Goal: Task Accomplishment & Management: Complete application form

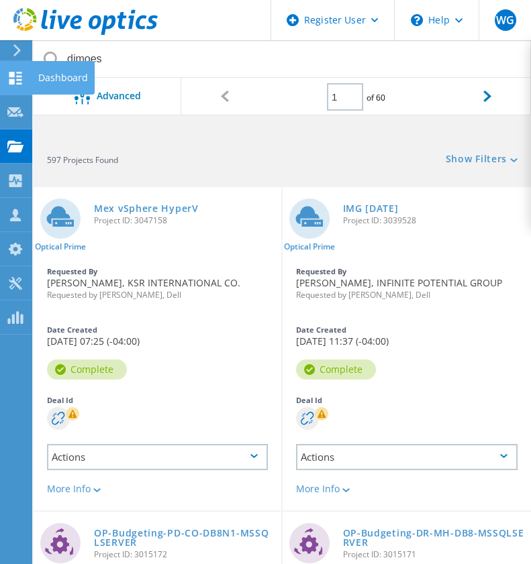
click at [49, 79] on div "Dashboard" at bounding box center [63, 77] width 50 height 9
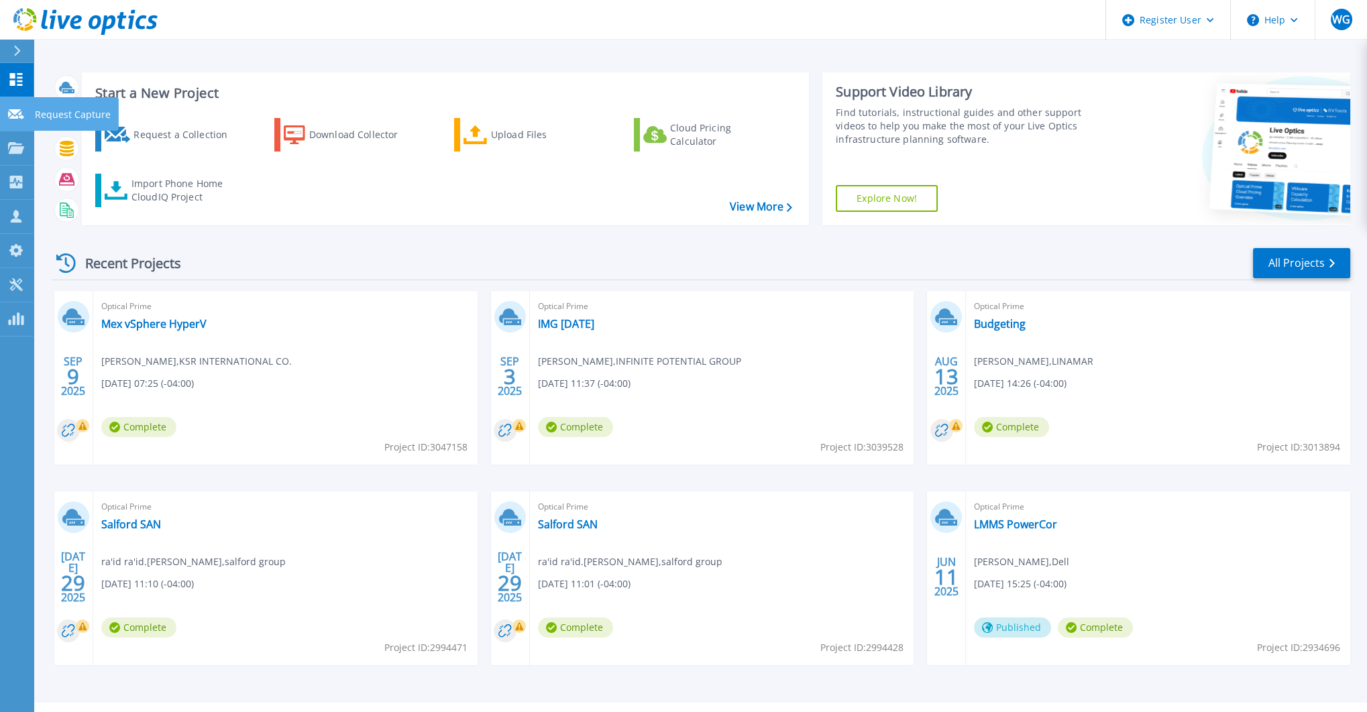
click at [39, 112] on p "Request Capture" at bounding box center [73, 114] width 76 height 35
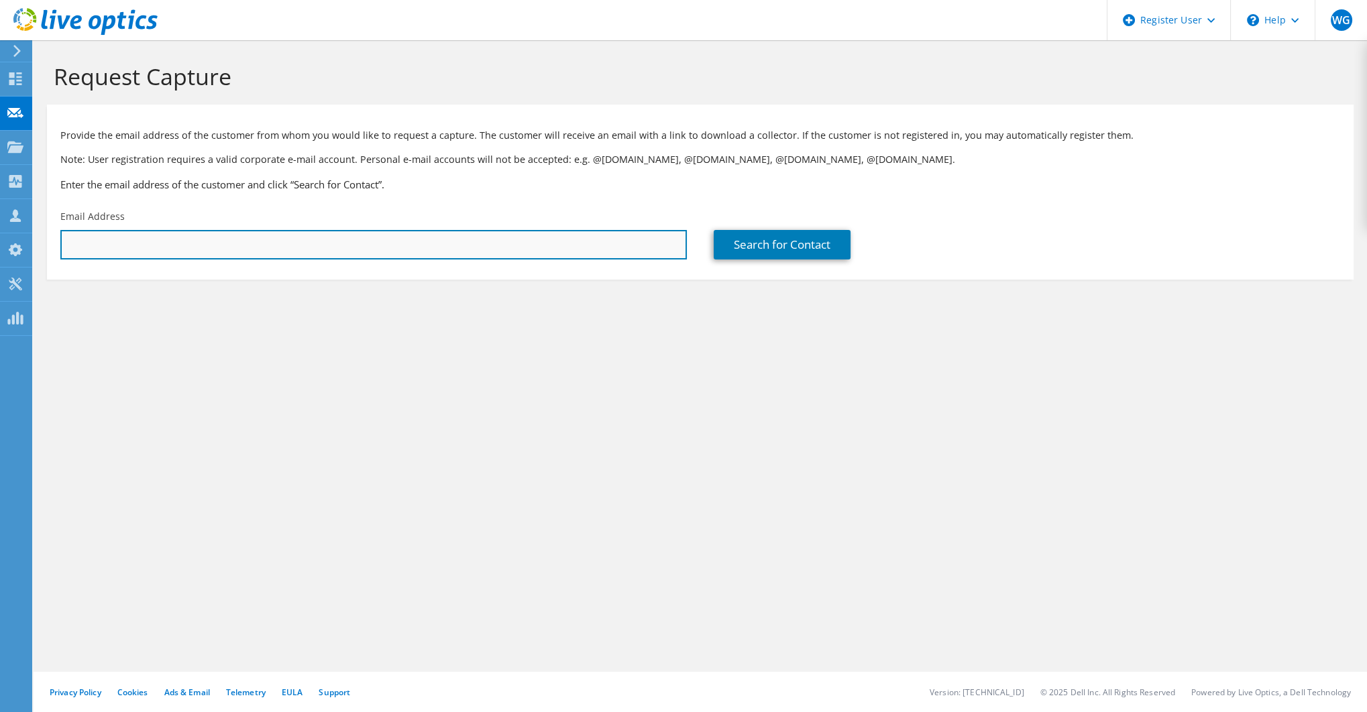
click at [200, 237] on input "text" at bounding box center [373, 245] width 626 height 30
click at [199, 237] on input "text" at bounding box center [373, 245] width 626 height 30
paste input "[EMAIL_ADDRESS][DOMAIN_NAME]"
type input "[EMAIL_ADDRESS][DOMAIN_NAME]"
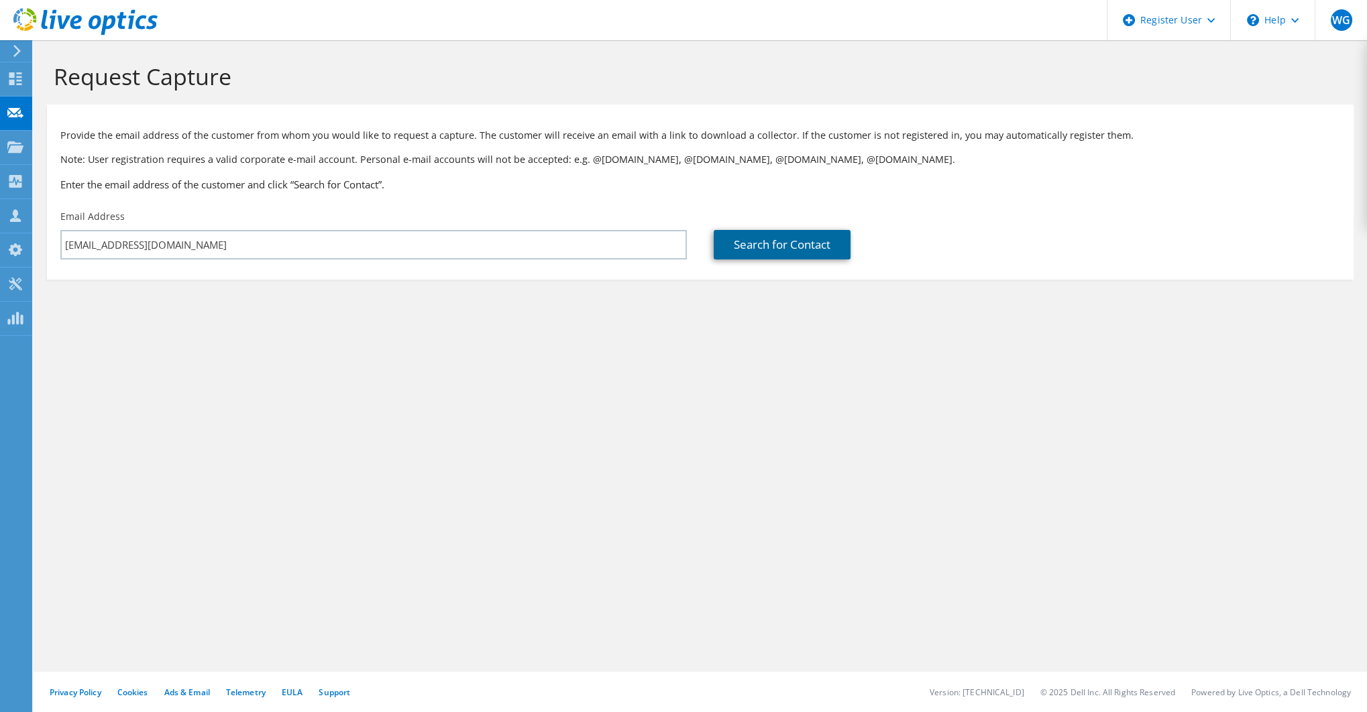
click at [745, 256] on link "Search for Contact" at bounding box center [782, 245] width 137 height 30
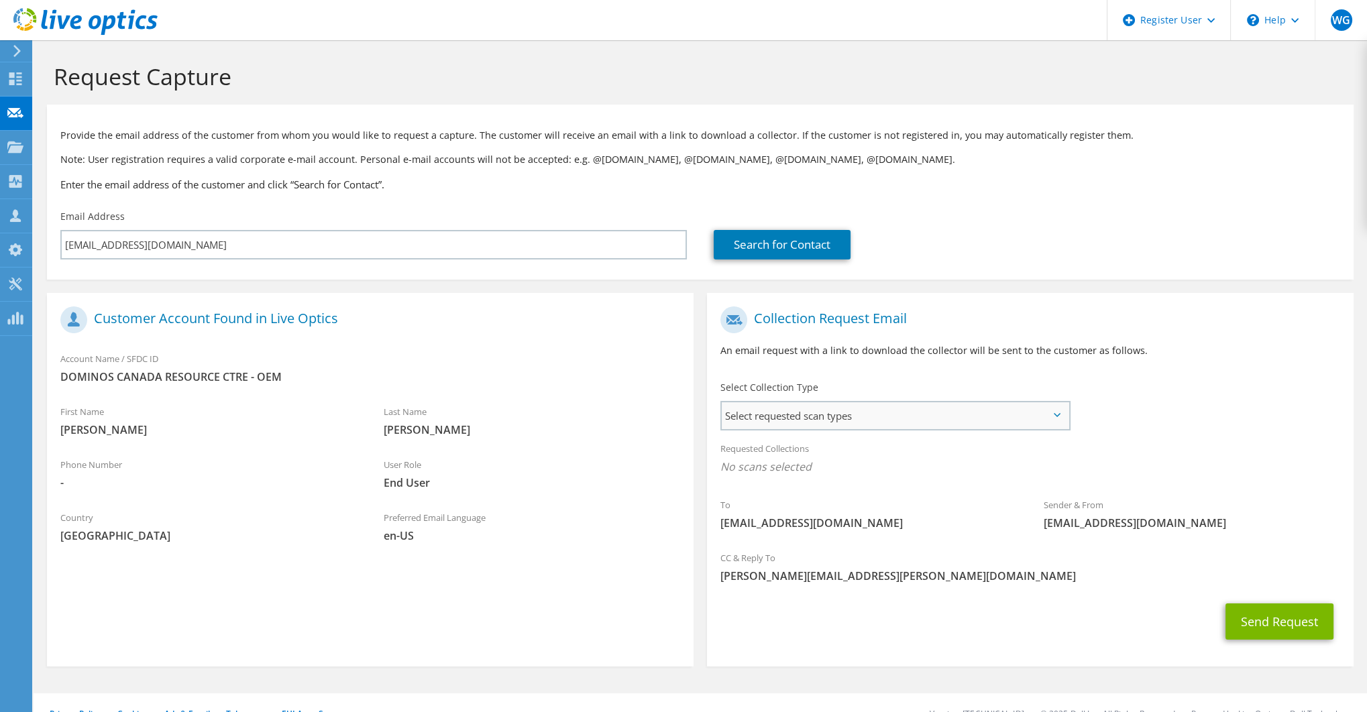
click at [820, 416] on span "Select requested scan types" at bounding box center [895, 415] width 347 height 27
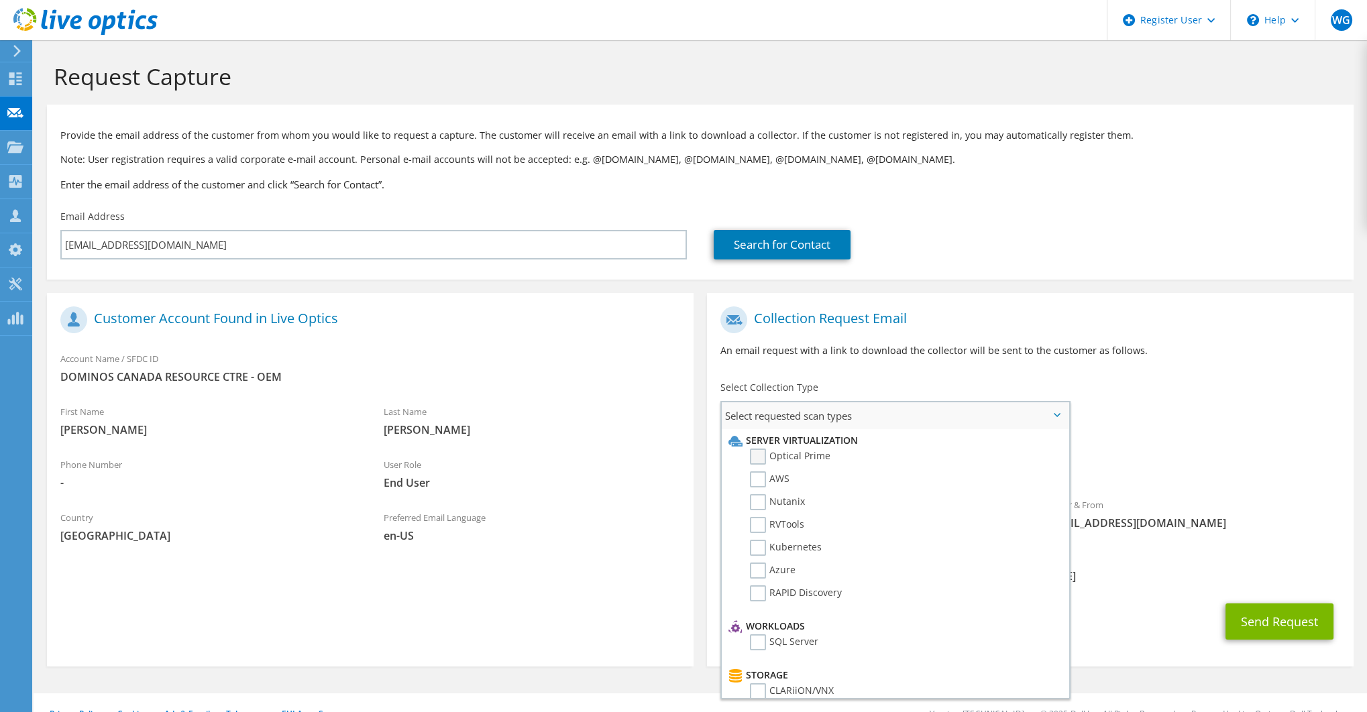
click at [792, 457] on label "Optical Prime" at bounding box center [790, 457] width 80 height 16
click at [0, 0] on input "Optical Prime" at bounding box center [0, 0] width 0 height 0
click at [1173, 445] on div "Requested Collections No scans selected Optical Prime" at bounding box center [1030, 462] width 647 height 54
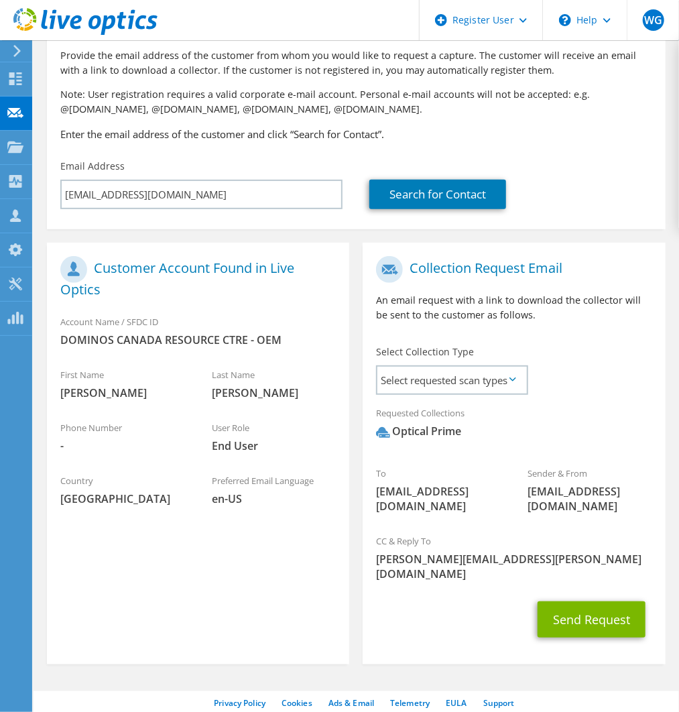
scroll to position [85, 0]
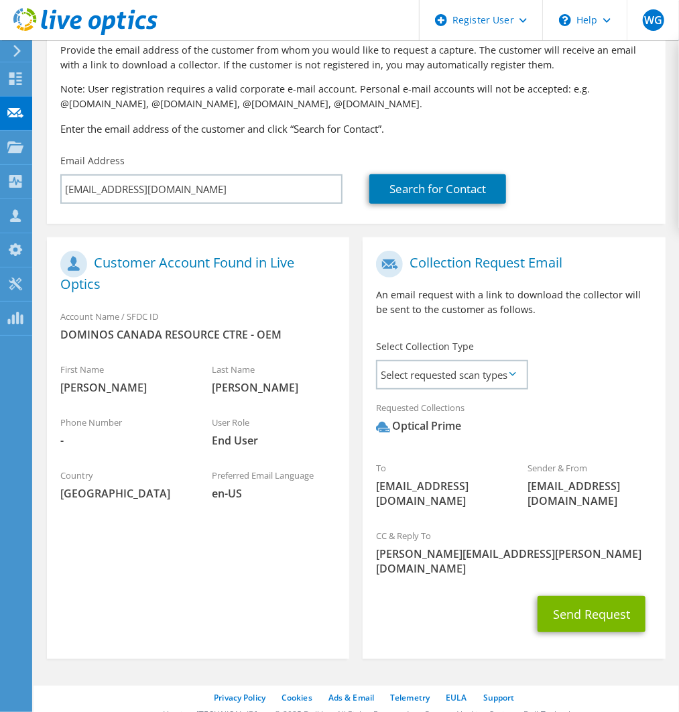
click at [237, 31] on header "WG Dell User [PERSON_NAME] [PERSON_NAME][EMAIL_ADDRESS][PERSON_NAME][DOMAIN_NAM…" at bounding box center [339, 20] width 679 height 40
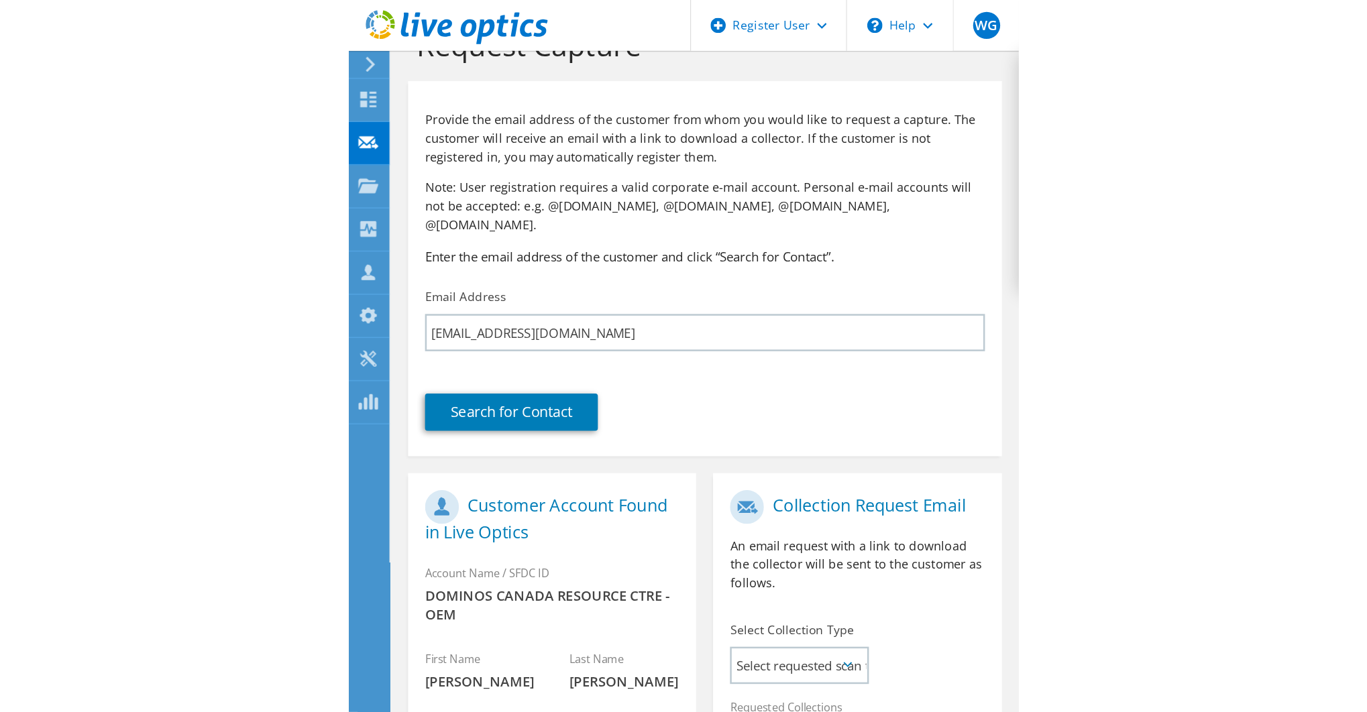
scroll to position [26, 0]
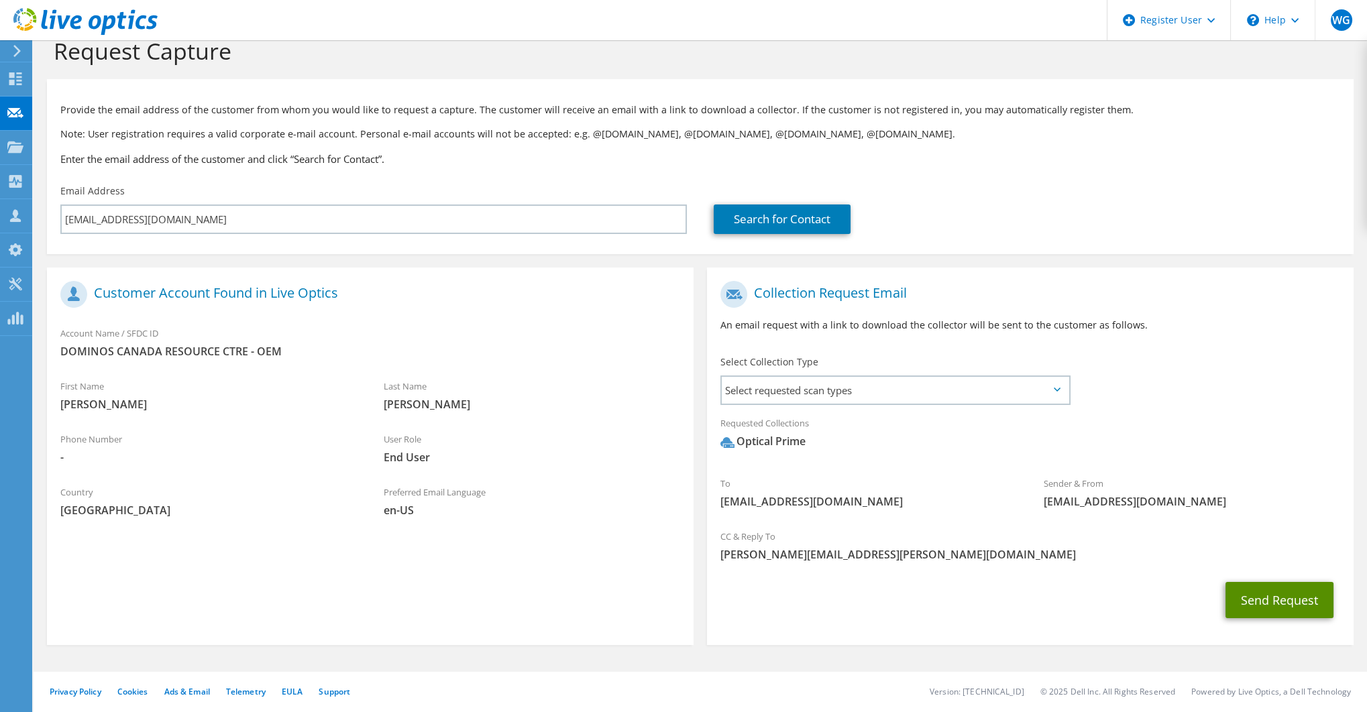
drag, startPoint x: 1252, startPoint y: 604, endPoint x: 926, endPoint y: 559, distance: 329.0
click at [926, 559] on section "Collection Request Email An email request with a link to download the collector…" at bounding box center [1030, 457] width 647 height 378
click at [952, 386] on span "Select requested scan types" at bounding box center [895, 390] width 347 height 27
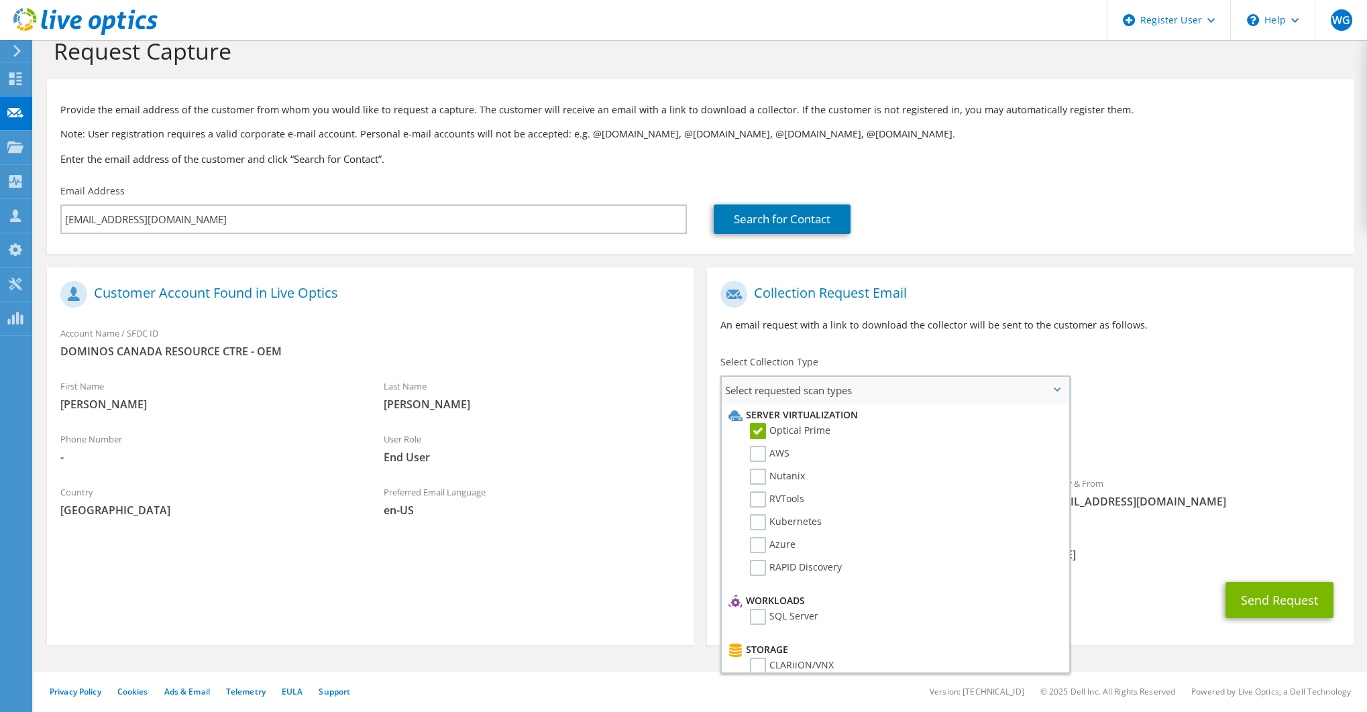
click at [834, 431] on li "Optical Prime" at bounding box center [893, 434] width 337 height 23
click at [1274, 594] on button "Send Request" at bounding box center [1279, 600] width 108 height 36
